Goal: Find specific page/section: Find specific page/section

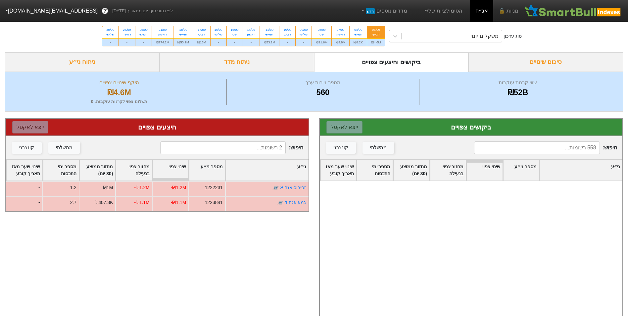
scroll to position [331, 0]
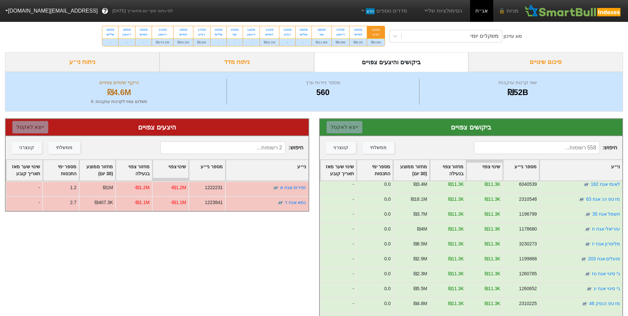
click at [391, 63] on div "ביקושים והיצעים צפויים" at bounding box center [391, 62] width 154 height 20
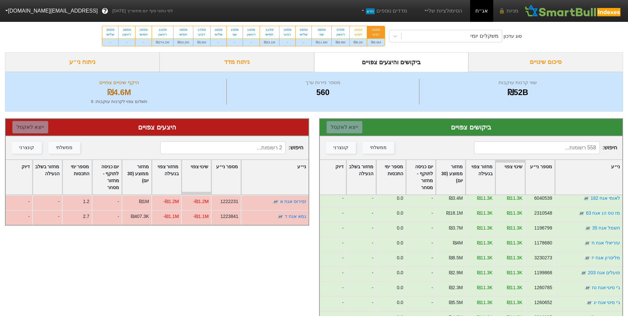
click at [423, 44] on div "סוג עדכון משקלים יומי 03/09 רביעי ₪4.6M 04/09 חמישי ₪8.2K 07/09 ראשון ₪9.8M 08/…" at bounding box center [314, 36] width 628 height 32
click at [424, 39] on div "משקלים יומי" at bounding box center [451, 36] width 100 height 12
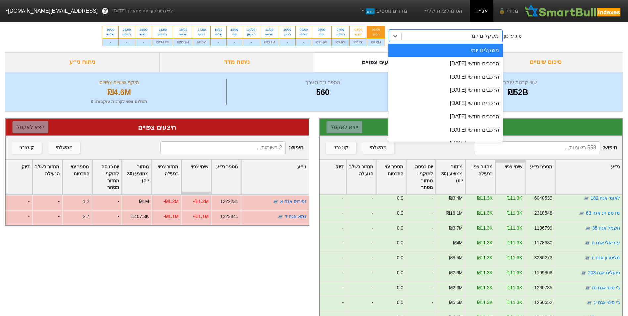
click at [424, 39] on div "משקלים יומי" at bounding box center [451, 36] width 100 height 12
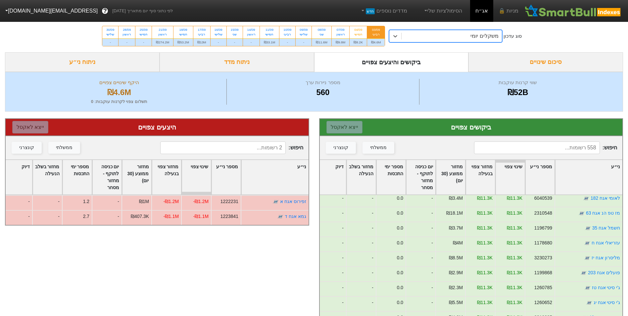
click at [426, 41] on div "משקלים יומי" at bounding box center [451, 36] width 100 height 12
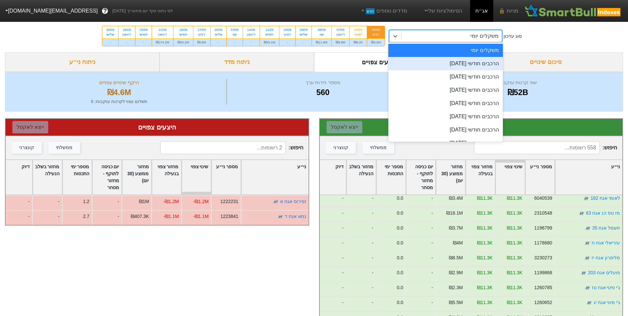
click at [445, 63] on div "הרכבים חודשי [DATE]" at bounding box center [445, 63] width 114 height 13
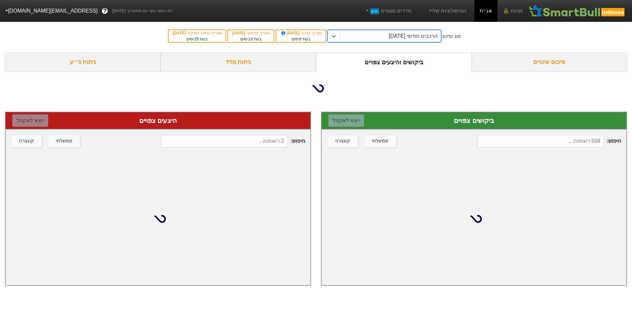
click at [256, 146] on input at bounding box center [224, 141] width 126 height 13
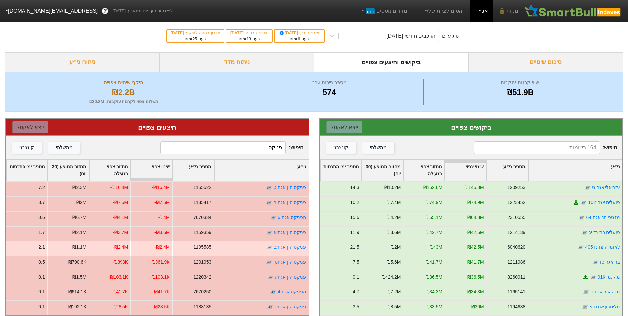
scroll to position [33, 0]
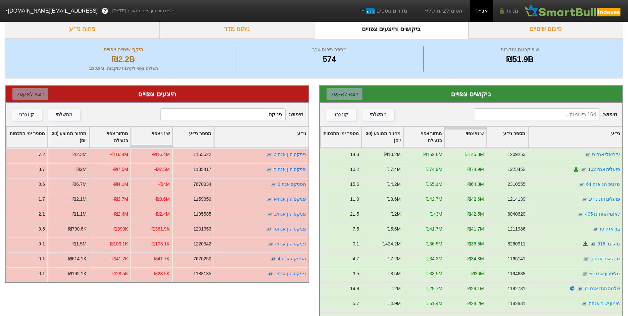
type input "פניקס"
click at [517, 120] on input at bounding box center [536, 114] width 125 height 13
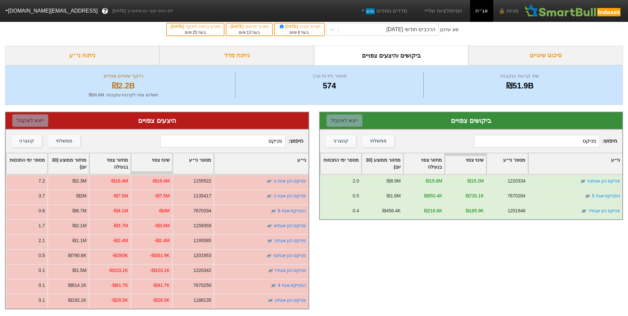
type input "פניקס"
click at [528, 135] on input "פניקס" at bounding box center [536, 141] width 125 height 13
click at [268, 138] on input "פניקס" at bounding box center [222, 141] width 125 height 13
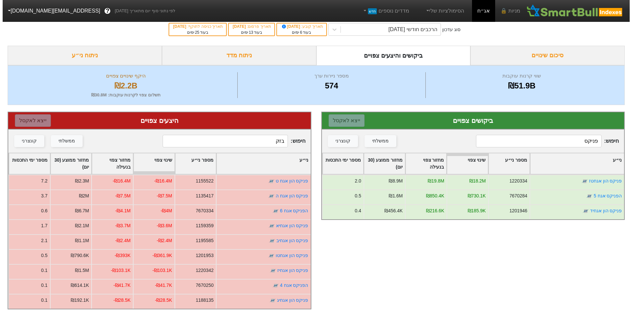
scroll to position [0, 0]
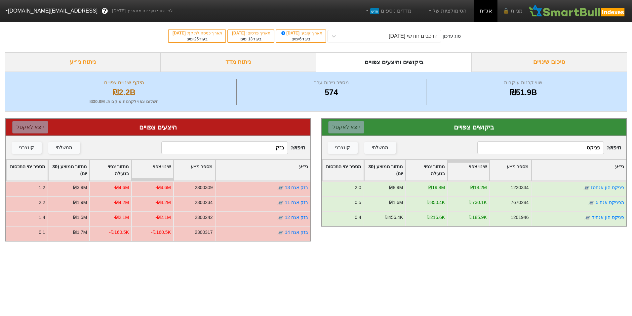
type input "בזק"
